Goal: Find specific page/section: Find specific page/section

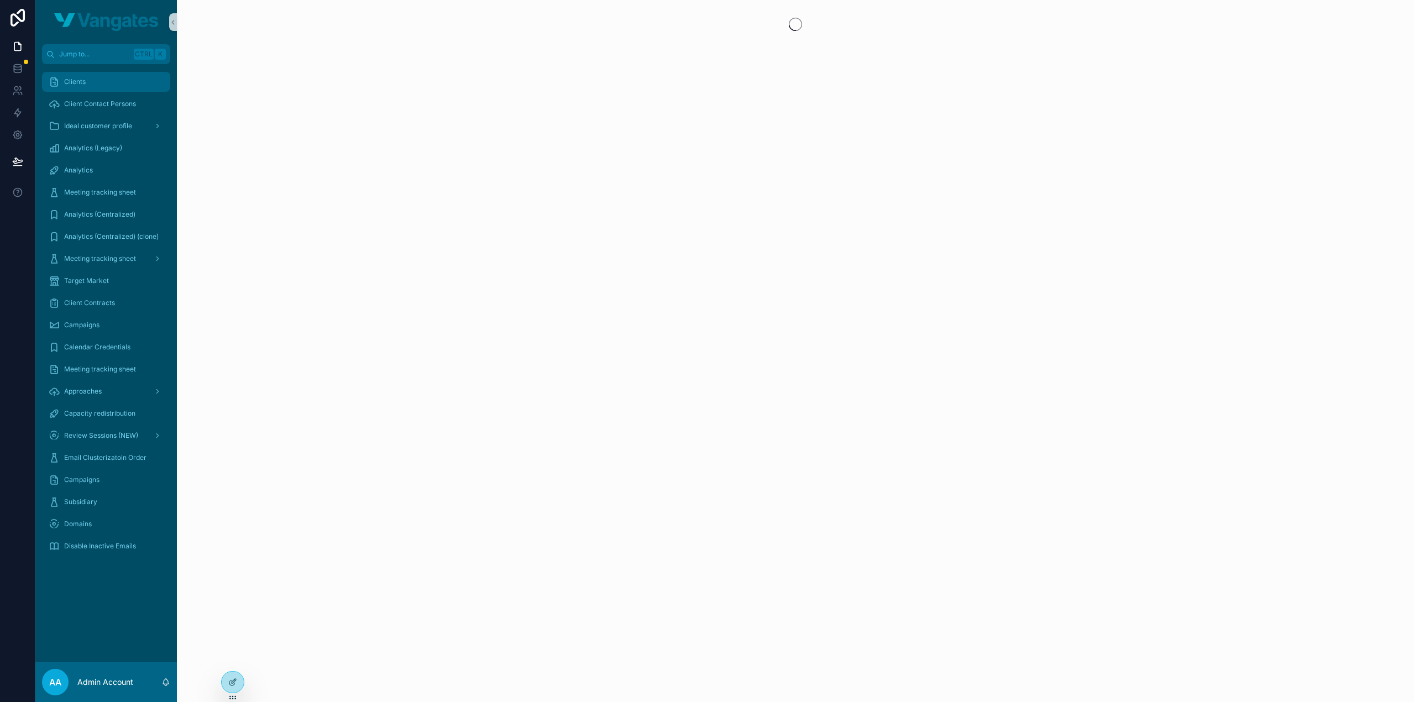
click at [76, 82] on span "Clients" at bounding box center [75, 81] width 22 height 9
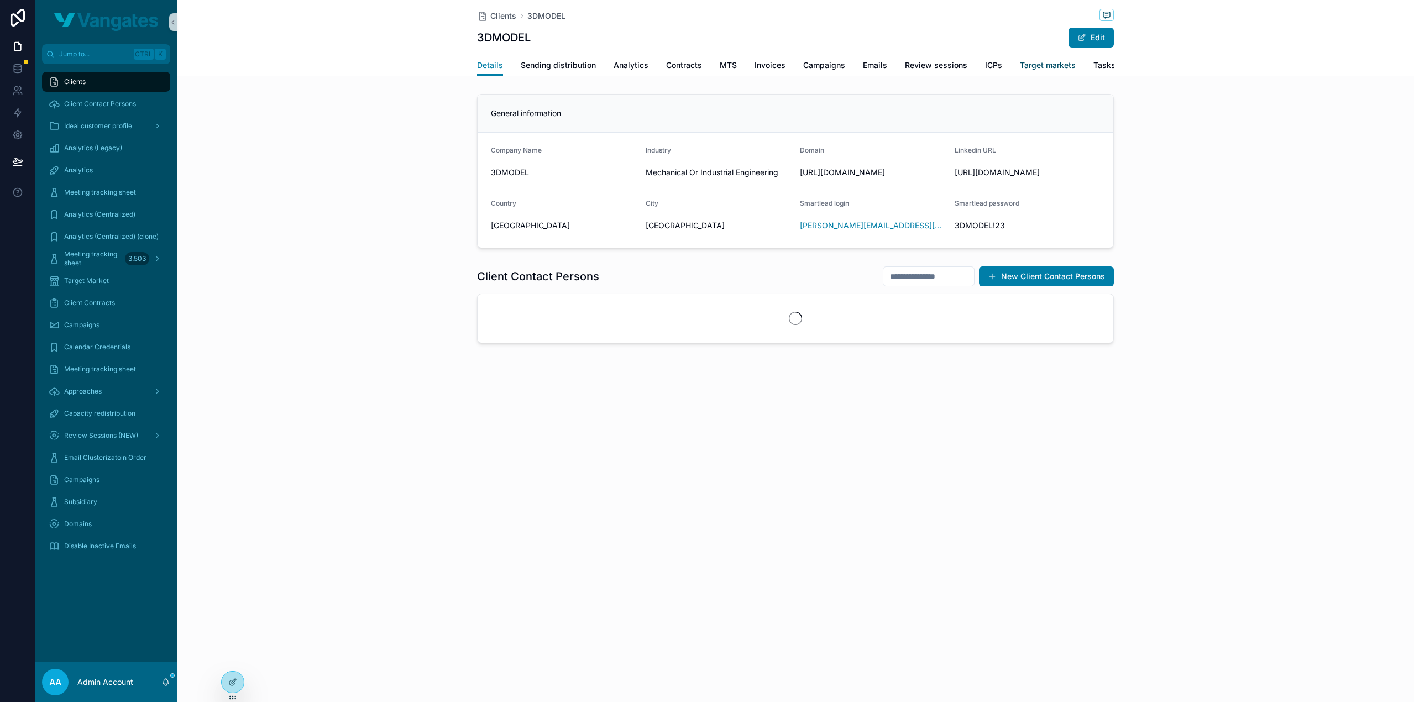
click at [1048, 64] on span "Target markets" at bounding box center [1048, 65] width 56 height 11
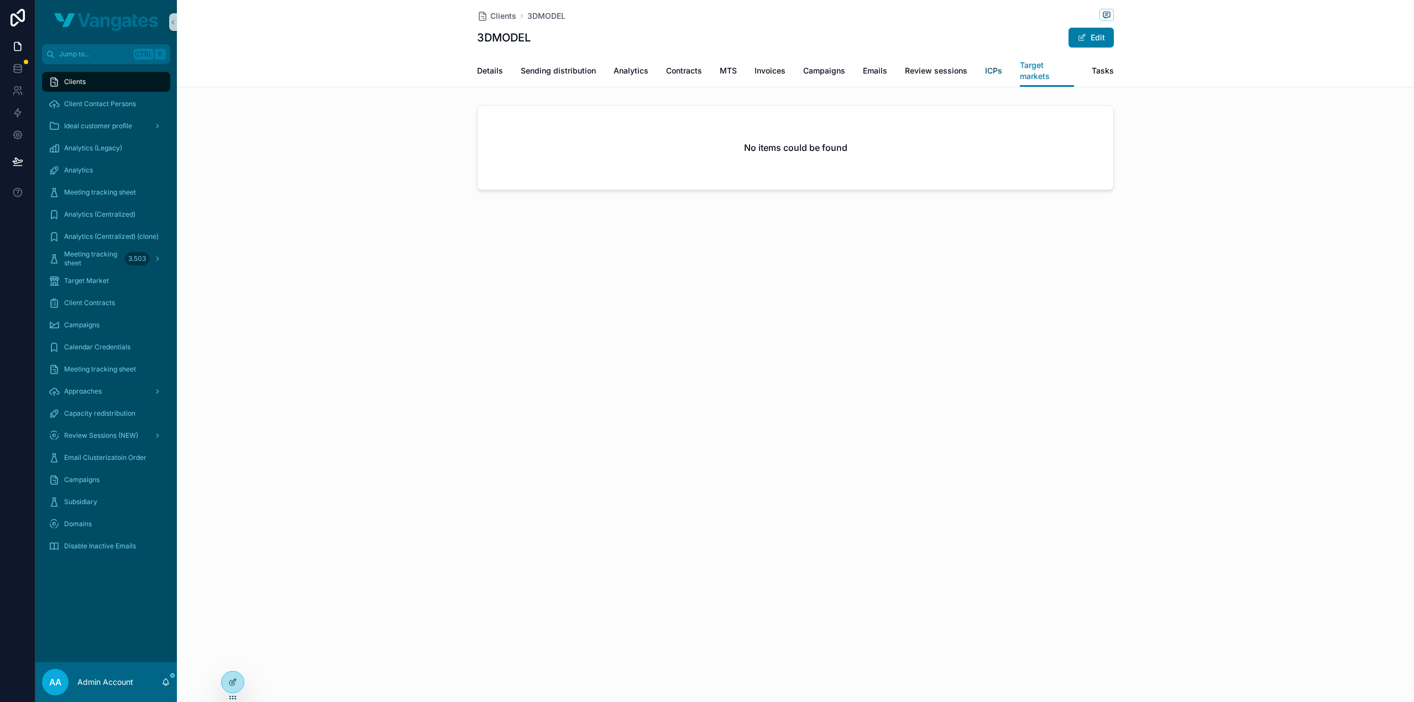
click at [996, 66] on span "ICPs" at bounding box center [993, 70] width 17 height 11
click at [734, 144] on span "ICP Name" at bounding box center [795, 142] width 194 height 9
click at [1049, 64] on span "Target markets" at bounding box center [1048, 65] width 56 height 11
click at [1000, 269] on div "Clients 3DMODEL 3DMODEL Edit Target markets Details Sending distribution Analyt…" at bounding box center [795, 351] width 1237 height 702
click at [1245, 60] on div "Details Sending distribution Analytics Contracts MTS Invoices Campaigns Emails …" at bounding box center [796, 71] width 1224 height 32
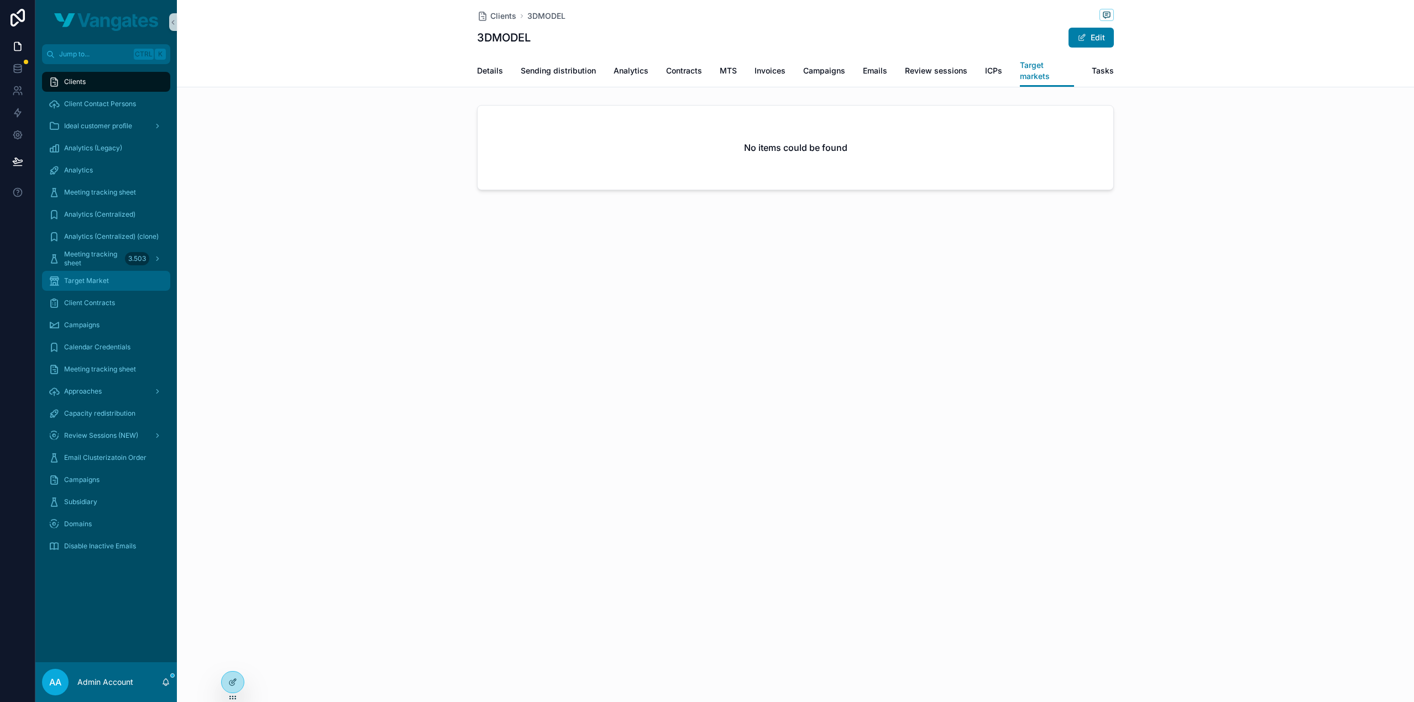
click at [92, 273] on div "Target Market" at bounding box center [106, 281] width 115 height 18
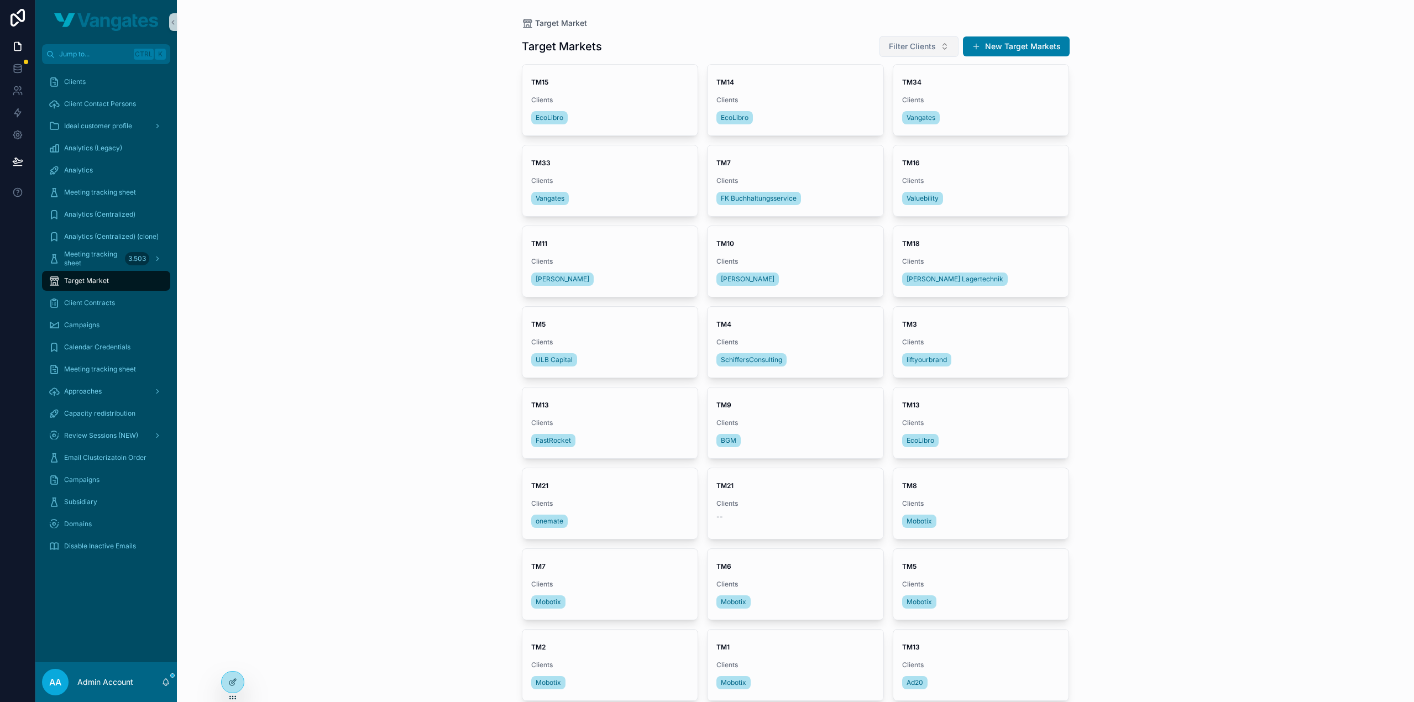
click at [899, 44] on span "Filter Clients" at bounding box center [912, 46] width 47 height 11
type input "**"
click at [883, 89] on span "3DMODEL" at bounding box center [874, 91] width 38 height 11
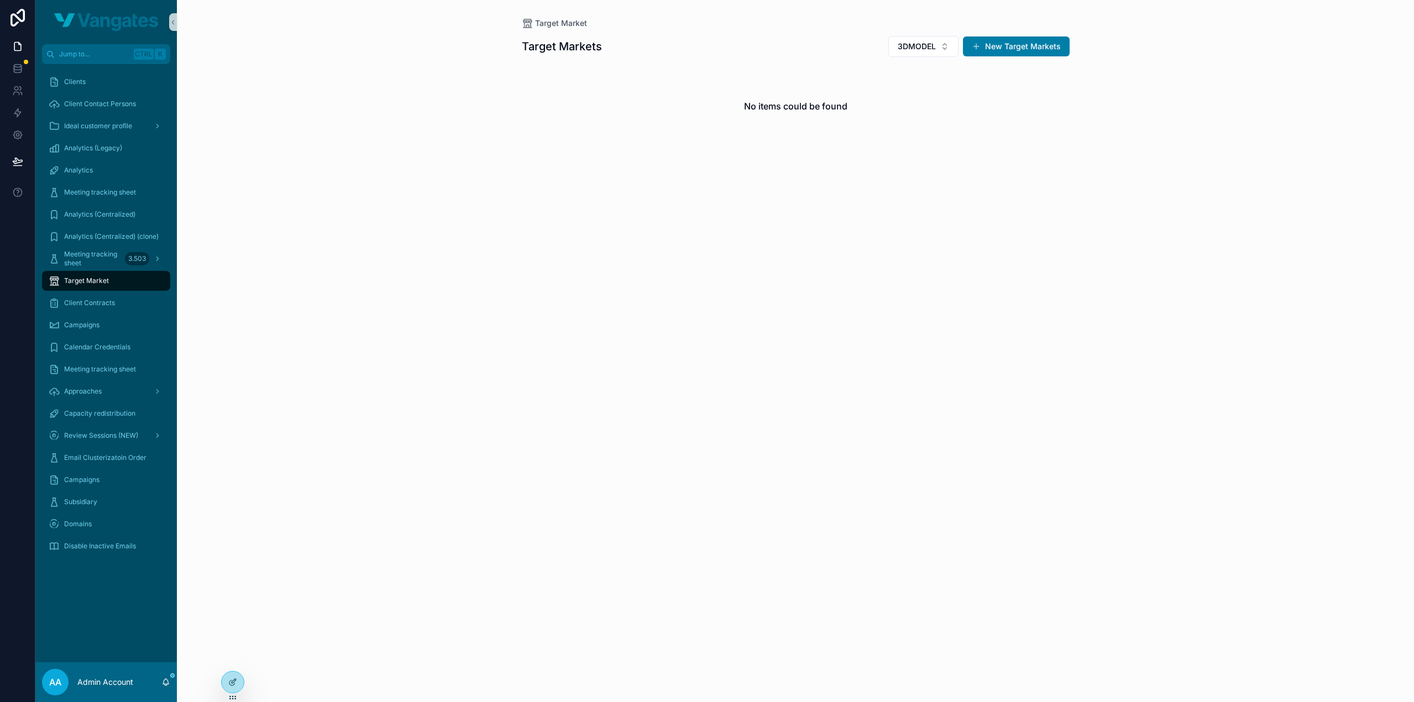
click at [883, 89] on div "No items could be found" at bounding box center [796, 106] width 548 height 84
click at [727, 281] on div "Target Market Target Markets 3DMODEL New Target Markets No items could be found" at bounding box center [795, 351] width 1237 height 702
